Goal: Task Accomplishment & Management: Check status

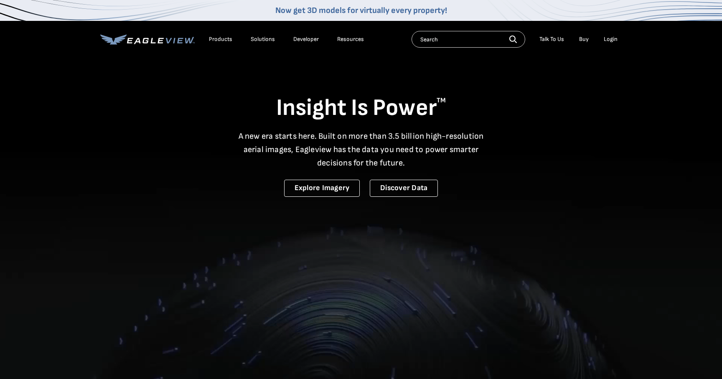
click at [612, 35] on li "Login" at bounding box center [611, 39] width 22 height 13
click at [610, 43] on div "Login" at bounding box center [611, 40] width 14 height 8
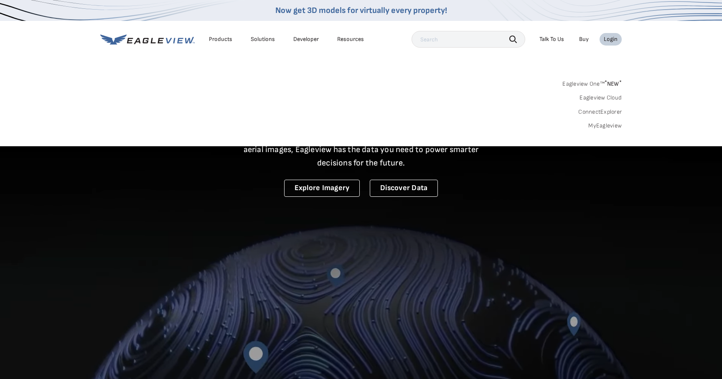
click at [578, 83] on link "Eagleview One™ * NEW *" at bounding box center [591, 83] width 59 height 10
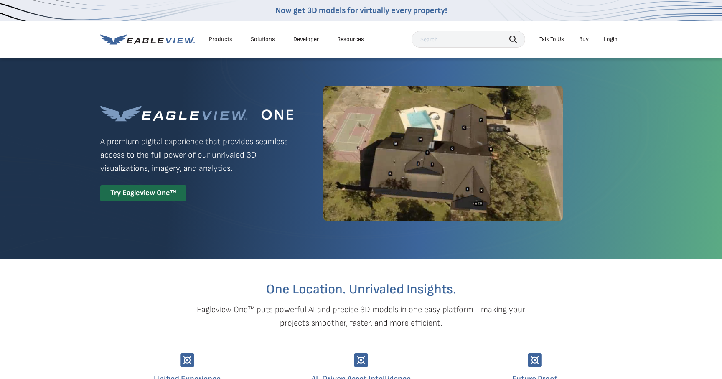
click at [611, 37] on div "Login" at bounding box center [611, 40] width 14 height 8
click at [617, 34] on li "Login" at bounding box center [611, 39] width 22 height 13
click at [612, 38] on div "Login" at bounding box center [611, 40] width 14 height 8
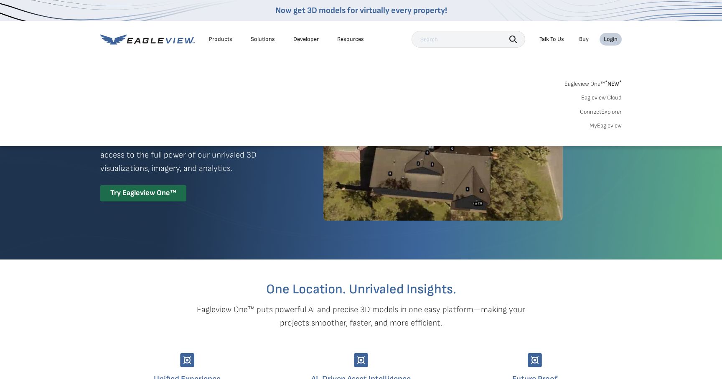
click at [596, 94] on link "Eagleview Cloud" at bounding box center [601, 98] width 41 height 8
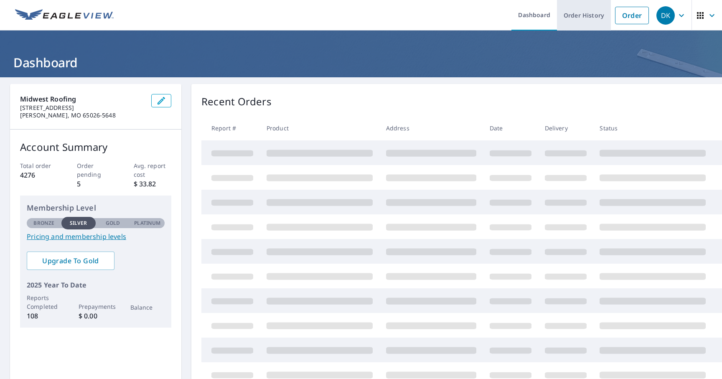
click at [589, 10] on link "Order History" at bounding box center [584, 15] width 54 height 30
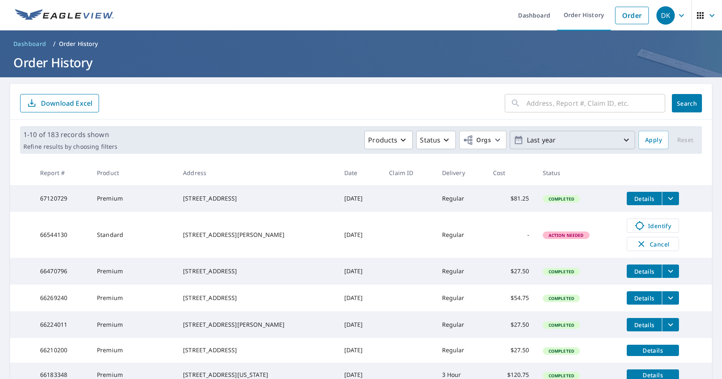
click at [569, 141] on p "Last year" at bounding box center [572, 140] width 98 height 15
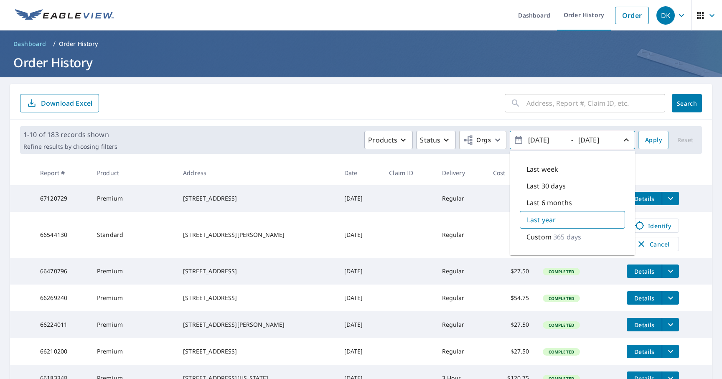
click at [546, 241] on p "Custom" at bounding box center [538, 237] width 25 height 10
click at [595, 236] on div "Custom 365 days" at bounding box center [572, 237] width 105 height 18
click at [544, 141] on input "2024/09/09" at bounding box center [546, 139] width 41 height 13
type input "2015/09/09"
click at [654, 135] on span "Apply" at bounding box center [653, 140] width 17 height 10
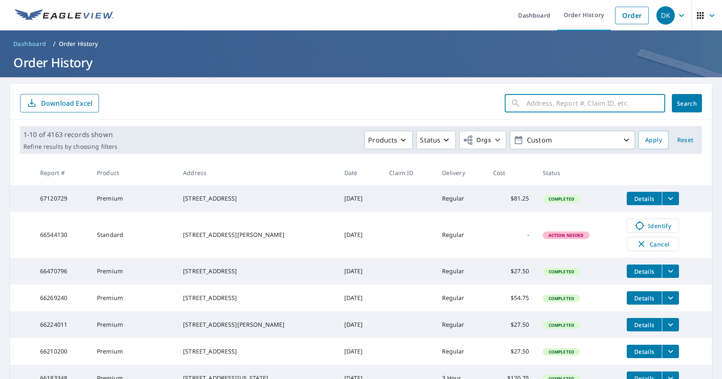
click at [630, 100] on input "text" at bounding box center [595, 102] width 139 height 23
type input "grandview"
click at [667, 199] on icon "filesDropdownBtn-67120729" at bounding box center [671, 198] width 10 height 10
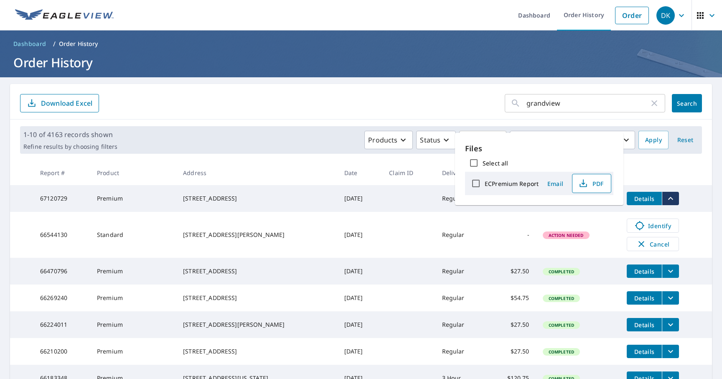
click at [590, 181] on span "PDF" at bounding box center [590, 183] width 27 height 10
click at [608, 101] on input "grandview" at bounding box center [587, 102] width 123 height 23
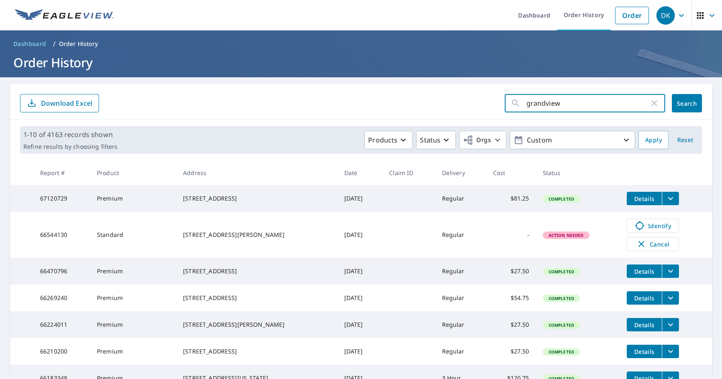
click at [684, 108] on button "Search" at bounding box center [687, 103] width 30 height 18
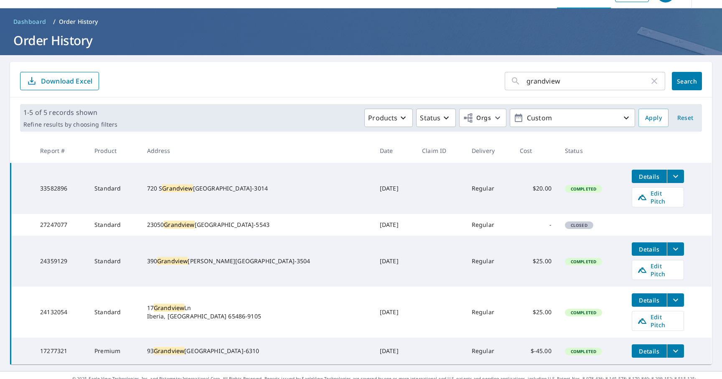
scroll to position [30, 0]
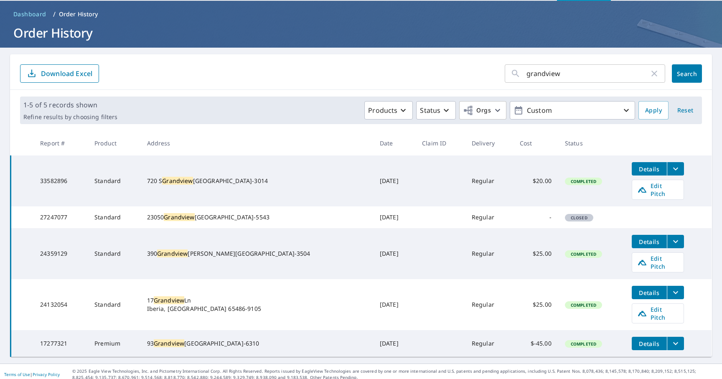
click at [544, 74] on input "grandview" at bounding box center [587, 73] width 123 height 23
type input "grand view"
click button "Search" at bounding box center [687, 73] width 30 height 18
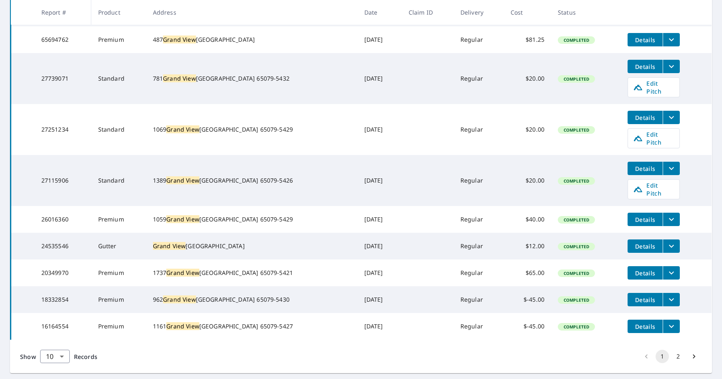
scroll to position [191, 0]
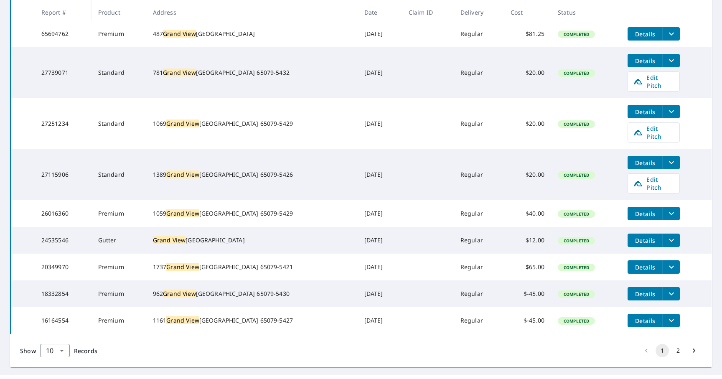
click at [666, 208] on icon "filesDropdownBtn-26016360" at bounding box center [671, 213] width 10 height 10
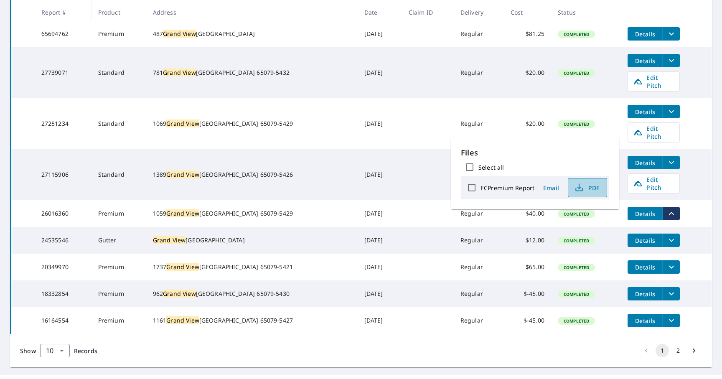
click at [594, 189] on span "PDF" at bounding box center [586, 188] width 27 height 10
